Goal: Task Accomplishment & Management: Manage account settings

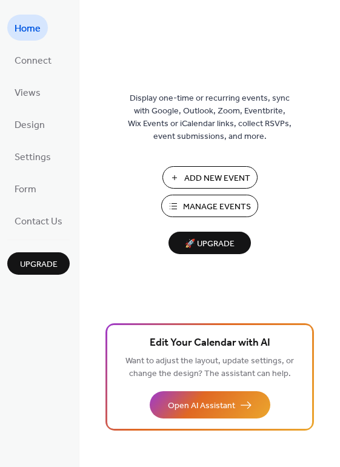
click at [44, 60] on span "Connect" at bounding box center [33, 61] width 37 height 19
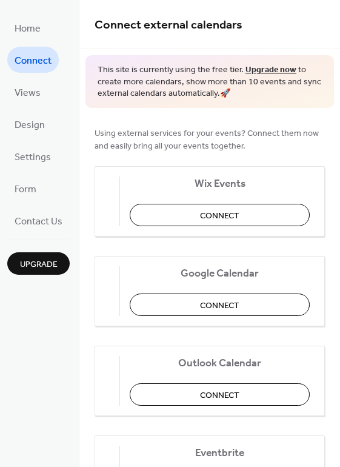
click at [221, 307] on span "Connect" at bounding box center [219, 305] width 39 height 13
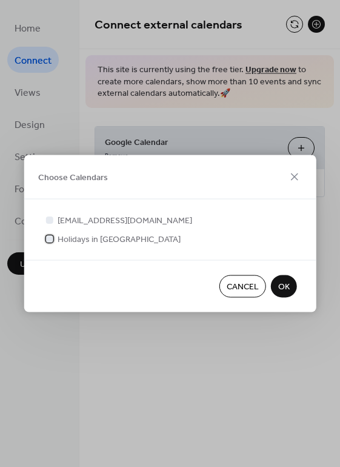
click at [103, 245] on span "Holidays in [GEOGRAPHIC_DATA]" at bounding box center [119, 239] width 123 height 13
click at [93, 221] on span "[EMAIL_ADDRESS][DOMAIN_NAME]" at bounding box center [125, 221] width 135 height 13
click at [55, 215] on div at bounding box center [49, 219] width 12 height 12
click at [53, 224] on div at bounding box center [49, 219] width 12 height 12
click at [55, 218] on div at bounding box center [49, 219] width 12 height 12
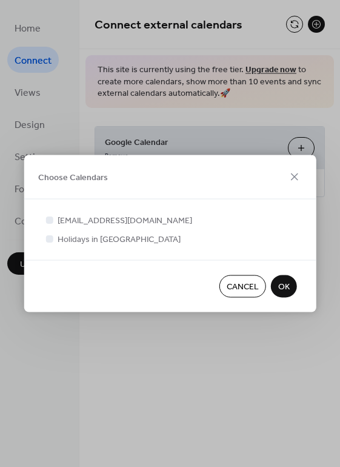
click at [47, 218] on div at bounding box center [48, 219] width 7 height 7
click at [85, 221] on span "[EMAIL_ADDRESS][DOMAIN_NAME]" at bounding box center [125, 221] width 135 height 13
click at [108, 238] on span "Holidays in [GEOGRAPHIC_DATA]" at bounding box center [119, 239] width 123 height 13
click at [52, 221] on div at bounding box center [48, 219] width 7 height 7
click at [289, 285] on span "OK" at bounding box center [284, 287] width 12 height 13
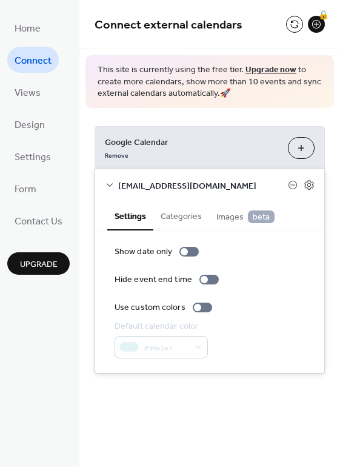
click at [25, 269] on span "Upgrade" at bounding box center [39, 264] width 38 height 13
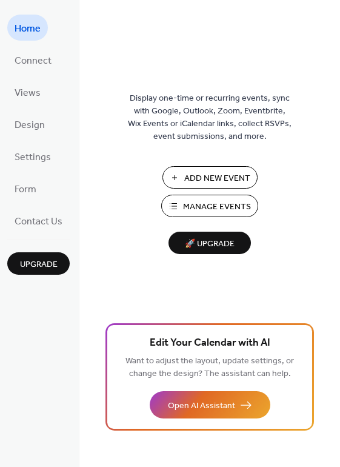
click at [50, 57] on link "Connect" at bounding box center [33, 60] width 52 height 26
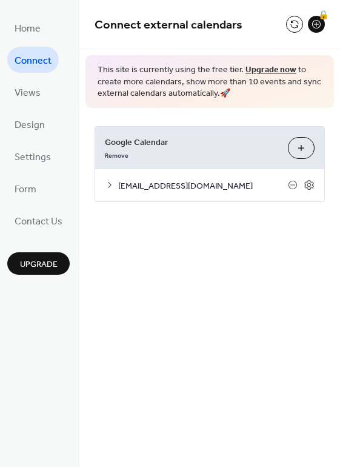
click at [309, 185] on icon at bounding box center [309, 184] width 11 height 11
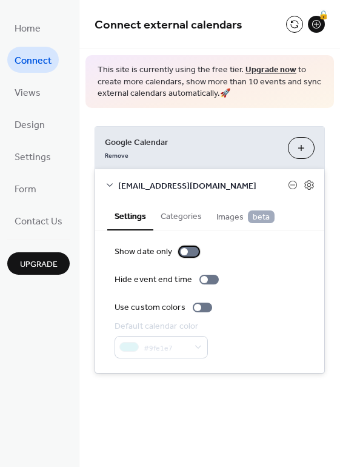
click at [189, 256] on div at bounding box center [188, 252] width 19 height 10
click at [210, 279] on div at bounding box center [208, 280] width 19 height 10
click at [210, 279] on div at bounding box center [213, 279] width 7 height 7
click at [210, 279] on div at bounding box center [208, 280] width 19 height 10
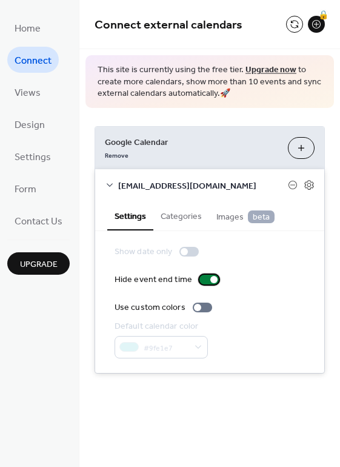
click at [192, 280] on label "Hide event end time" at bounding box center [169, 279] width 109 height 13
click at [179, 216] on button "Categories" at bounding box center [181, 215] width 56 height 28
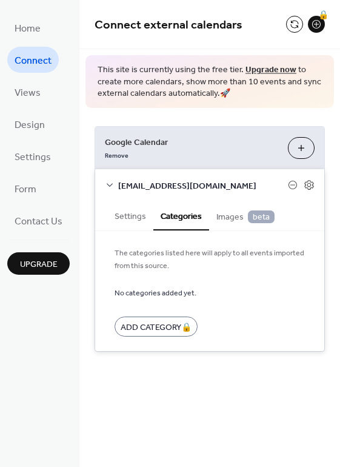
click at [216, 215] on span "Images beta" at bounding box center [245, 216] width 58 height 13
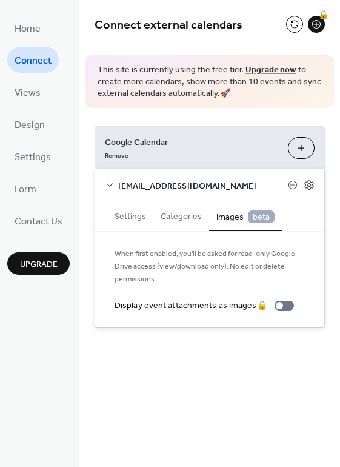
click at [27, 99] on span "Views" at bounding box center [28, 93] width 26 height 19
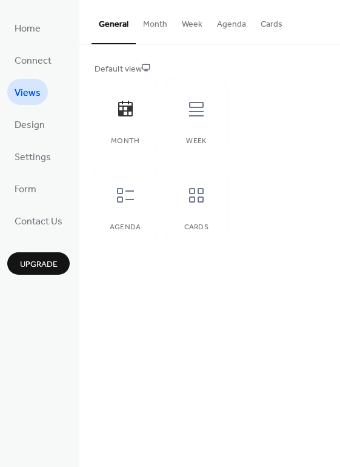
click at [129, 128] on div "Month" at bounding box center [125, 117] width 61 height 76
click at [23, 125] on span "Design" at bounding box center [30, 125] width 30 height 19
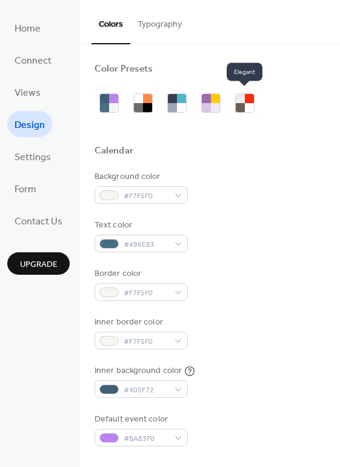
click at [248, 109] on div at bounding box center [249, 107] width 9 height 9
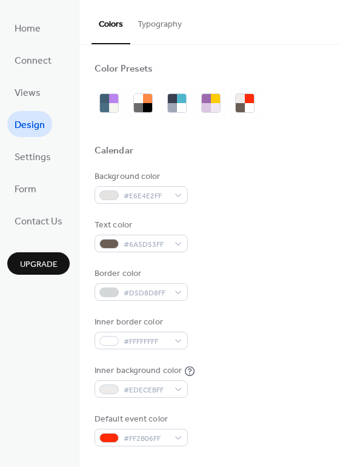
click at [8, 158] on link "Settings" at bounding box center [32, 156] width 51 height 26
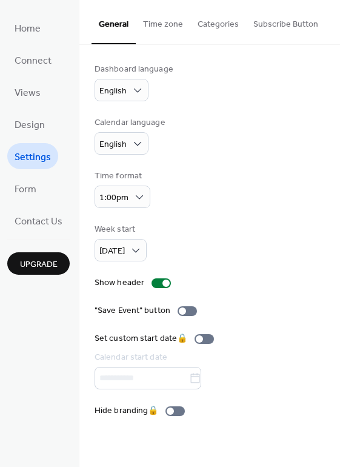
click at [26, 193] on span "Form" at bounding box center [26, 189] width 22 height 19
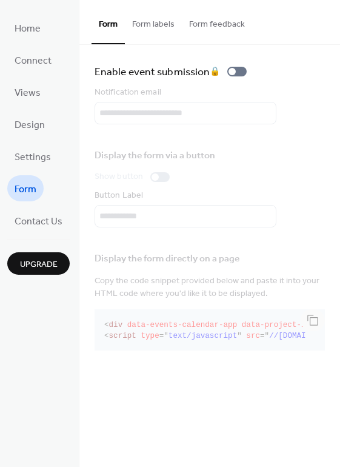
click at [28, 219] on span "Contact Us" at bounding box center [39, 221] width 48 height 19
